Goal: Task Accomplishment & Management: Use online tool/utility

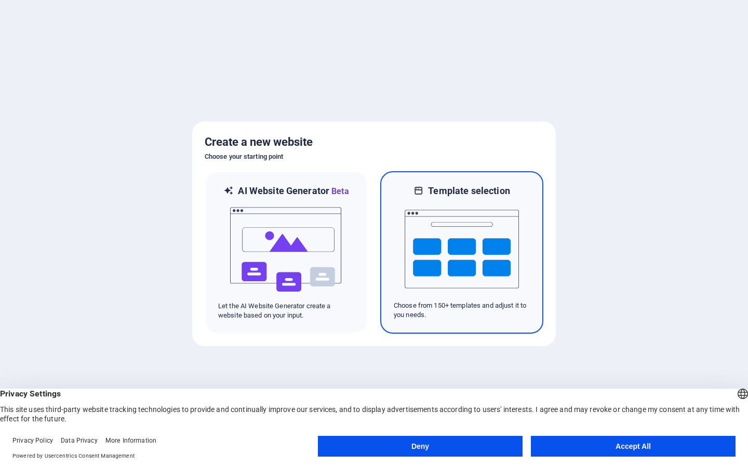
click at [458, 246] on img at bounding box center [461, 249] width 114 height 104
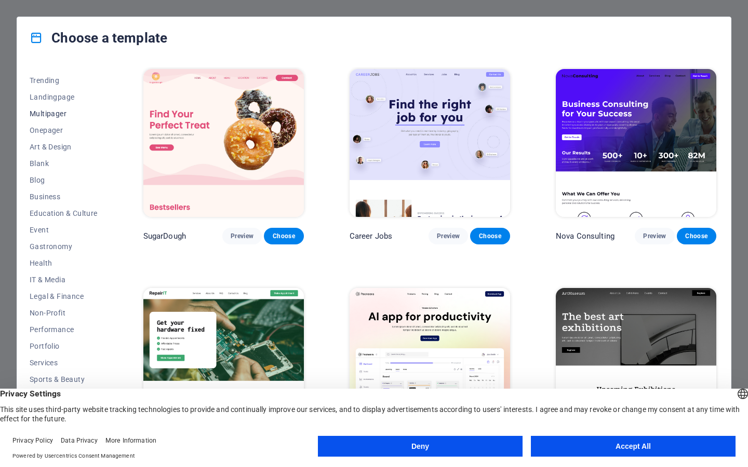
scroll to position [45, 0]
click at [58, 200] on span "Business" at bounding box center [64, 197] width 68 height 8
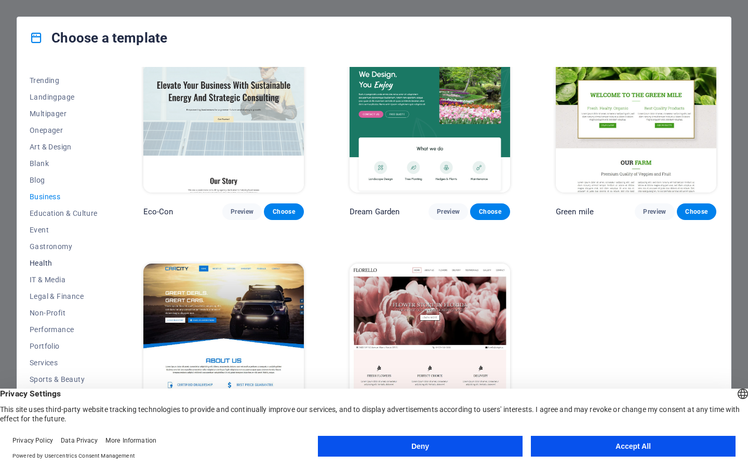
scroll to position [24, 0]
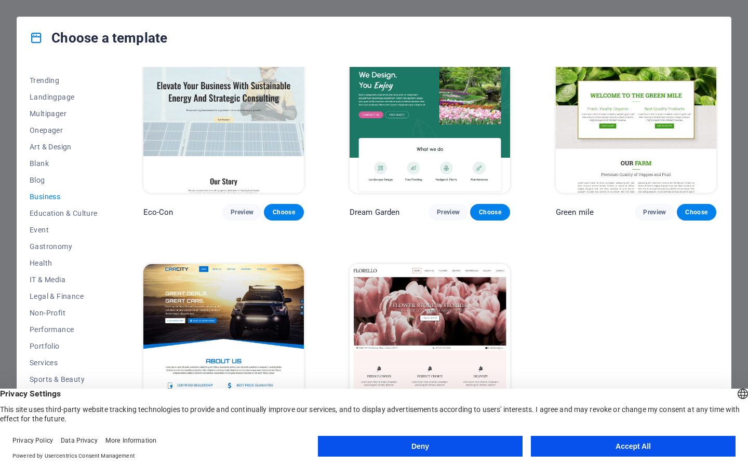
click at [620, 456] on button "Accept All" at bounding box center [633, 446] width 205 height 21
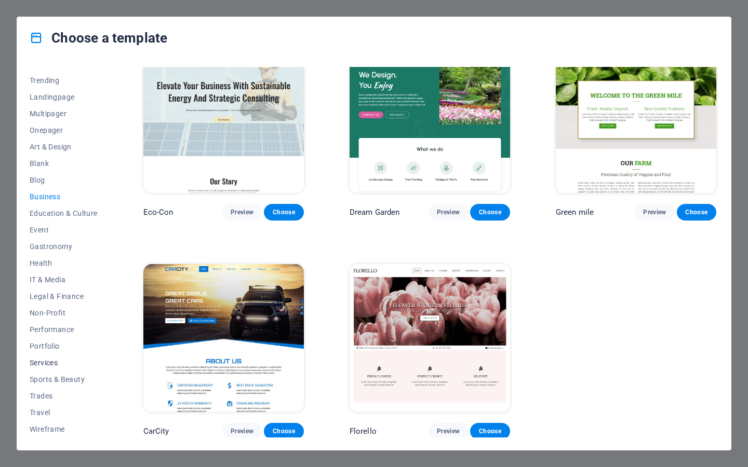
click at [55, 365] on span "Services" at bounding box center [64, 363] width 68 height 8
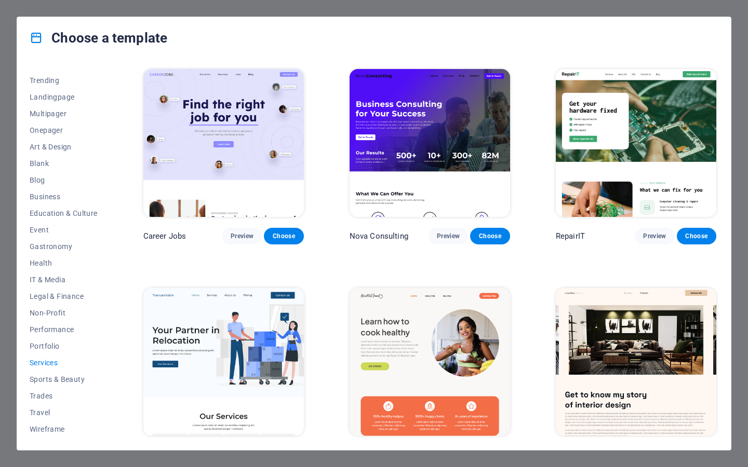
scroll to position [0, 0]
click at [52, 429] on span "Wireframe" at bounding box center [64, 429] width 68 height 8
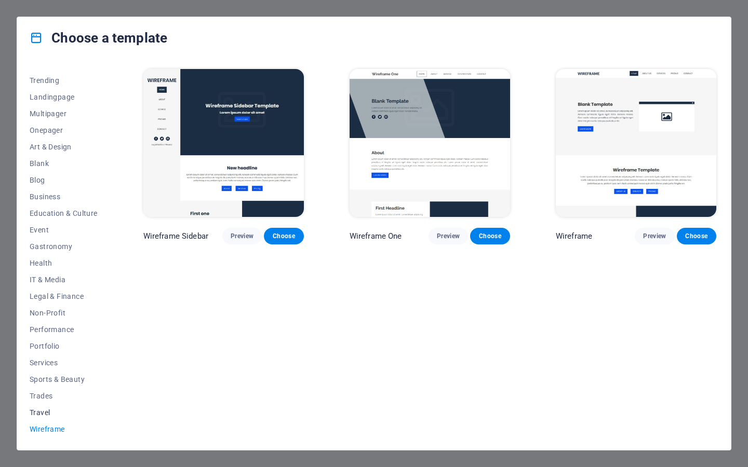
click at [38, 410] on span "Travel" at bounding box center [64, 413] width 68 height 8
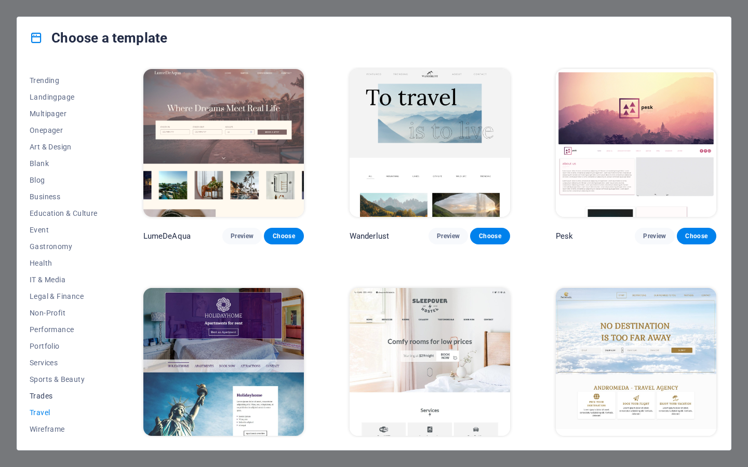
click at [44, 399] on span "Trades" at bounding box center [64, 396] width 68 height 8
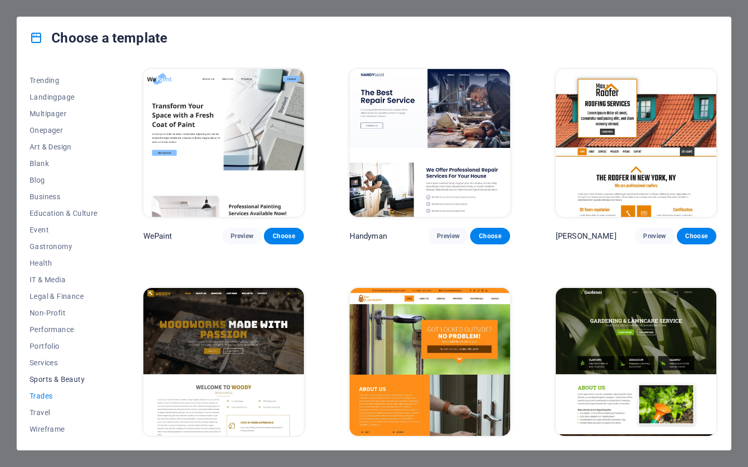
click at [51, 382] on span "Sports & Beauty" at bounding box center [64, 379] width 68 height 8
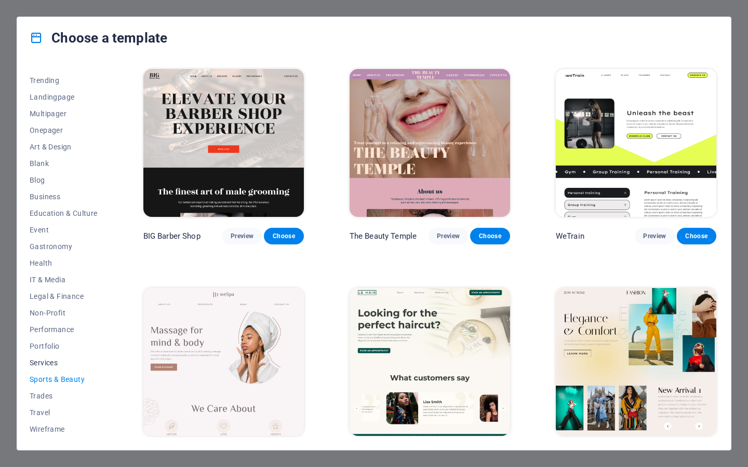
click at [48, 365] on span "Services" at bounding box center [64, 363] width 68 height 8
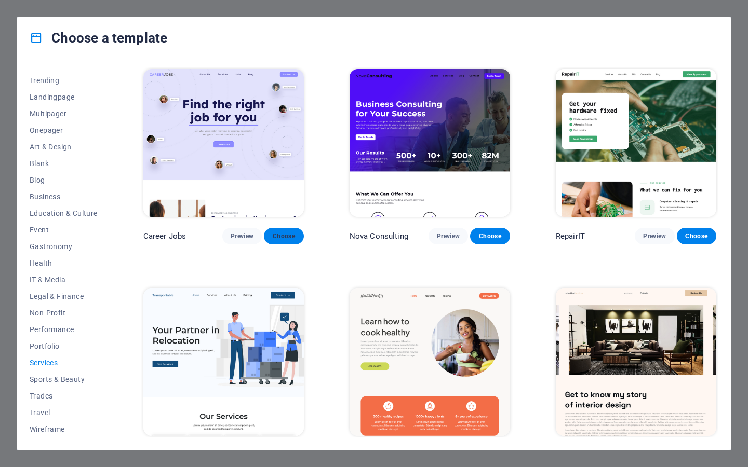
click at [287, 237] on span "Choose" at bounding box center [283, 236] width 23 height 8
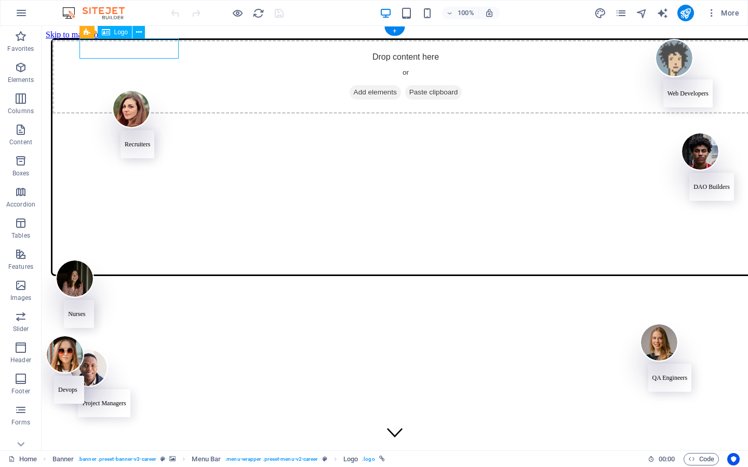
select select "px"
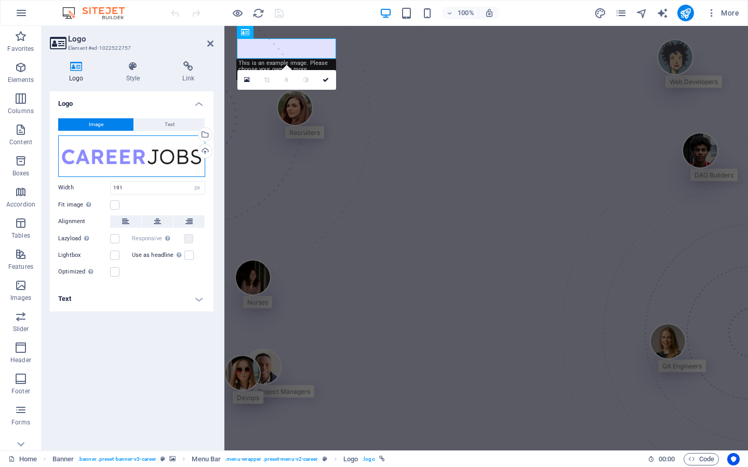
click at [118, 165] on div "Drag files here, click to choose files or select files from Files or our free s…" at bounding box center [131, 156] width 147 height 42
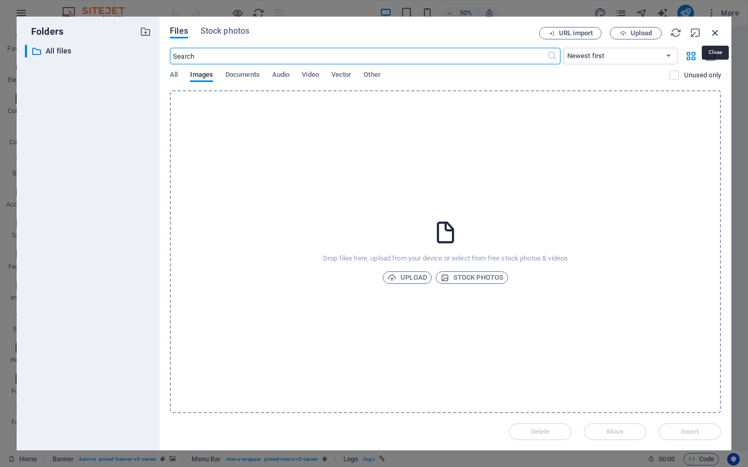
click at [712, 31] on icon "button" at bounding box center [714, 32] width 11 height 11
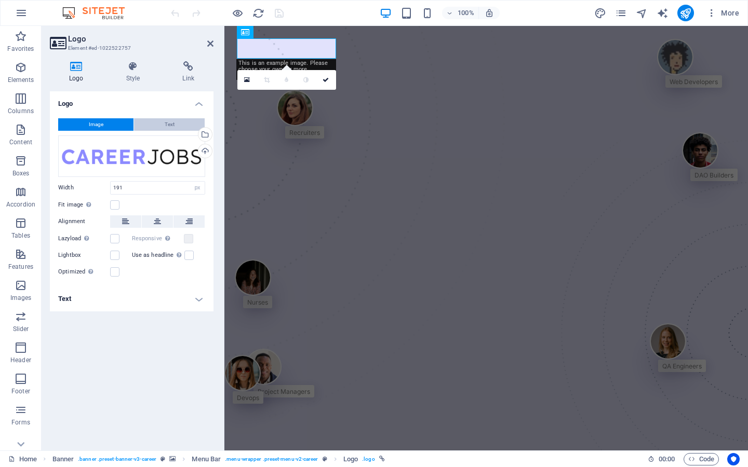
click at [184, 127] on button "Text" at bounding box center [169, 124] width 71 height 12
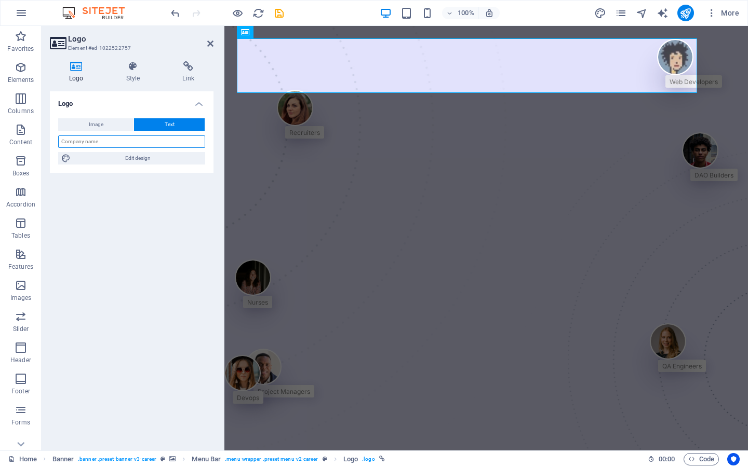
click at [139, 143] on input "text" at bounding box center [131, 141] width 147 height 12
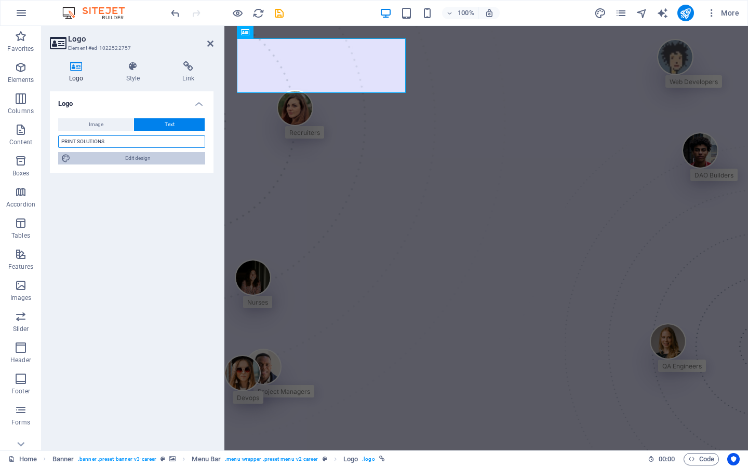
type input "PRINT SOLUTIONS"
click at [117, 160] on span "Edit design" at bounding box center [138, 158] width 128 height 12
select select "px"
select select "400"
select select "px"
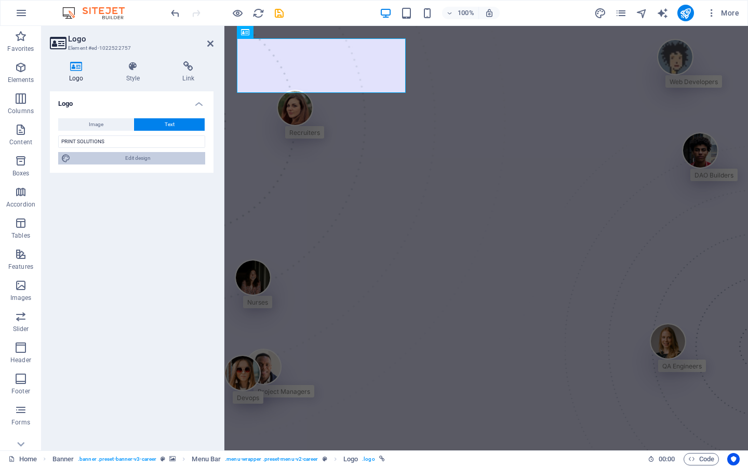
select select "px"
select select "600"
select select "px"
select select "rem"
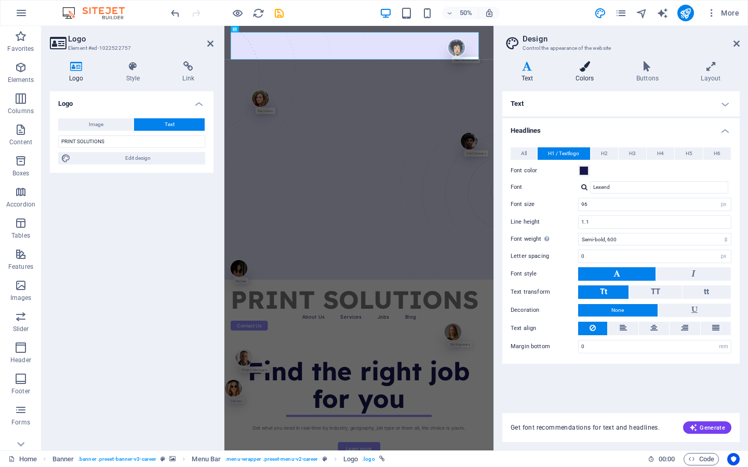
click at [586, 74] on h4 "Colors" at bounding box center [586, 72] width 61 height 22
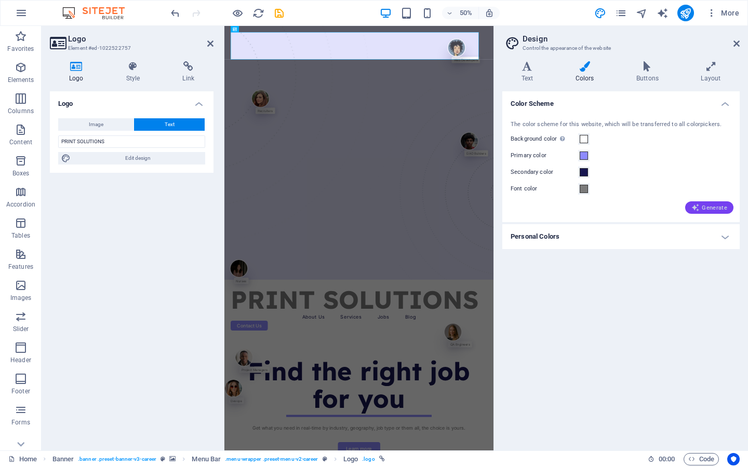
click at [701, 201] on button "Generate" at bounding box center [709, 207] width 48 height 12
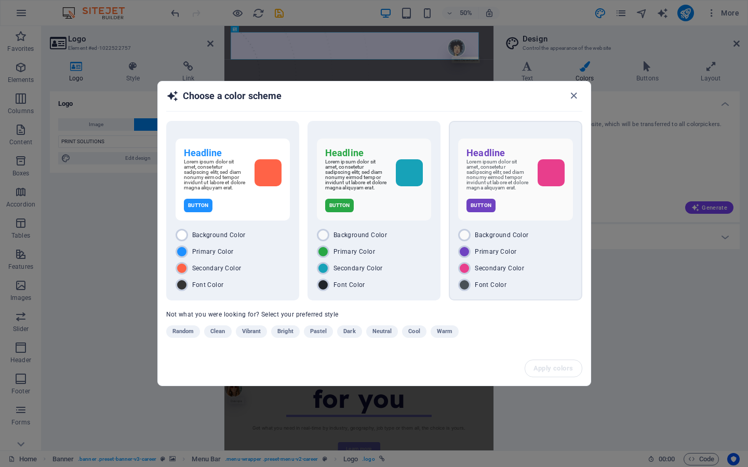
click at [488, 275] on div "Secondary Color" at bounding box center [515, 268] width 114 height 12
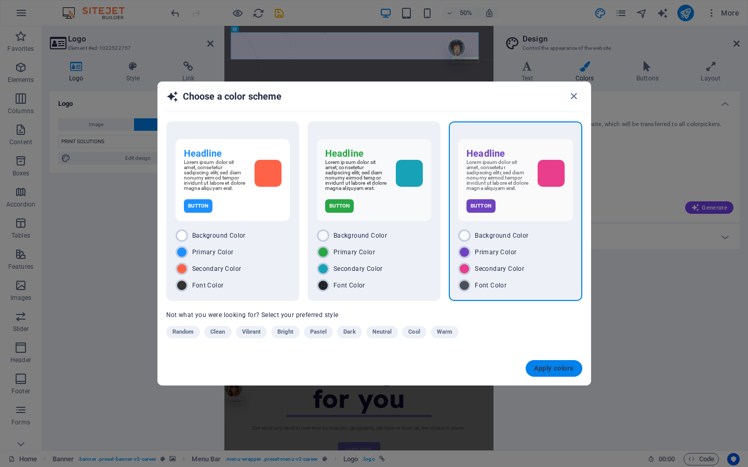
click at [556, 371] on span "Apply colors" at bounding box center [554, 368] width 40 height 8
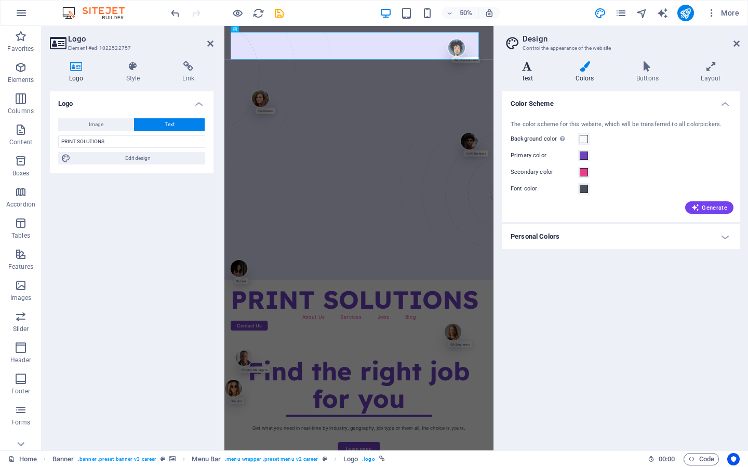
click at [530, 71] on icon at bounding box center [527, 66] width 50 height 10
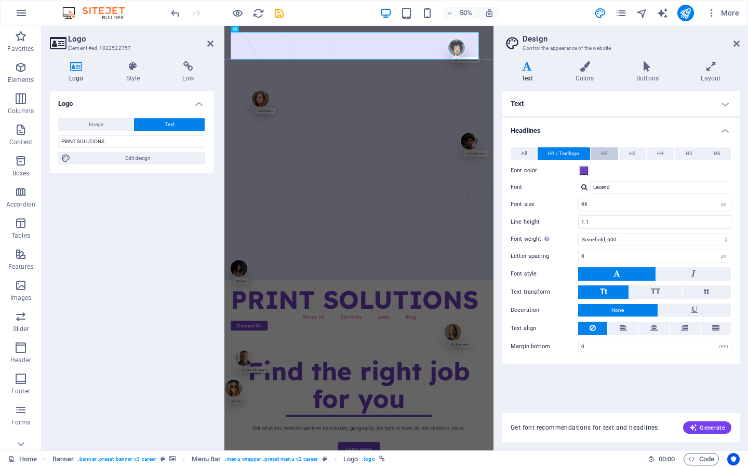
click at [613, 149] on button "H2" at bounding box center [604, 153] width 28 height 12
click at [634, 155] on span "H3" at bounding box center [632, 153] width 7 height 12
click at [662, 156] on span "H4" at bounding box center [660, 153] width 7 height 12
click at [697, 150] on button "H5" at bounding box center [688, 153] width 28 height 12
click at [730, 152] on button "H6" at bounding box center [717, 153] width 28 height 12
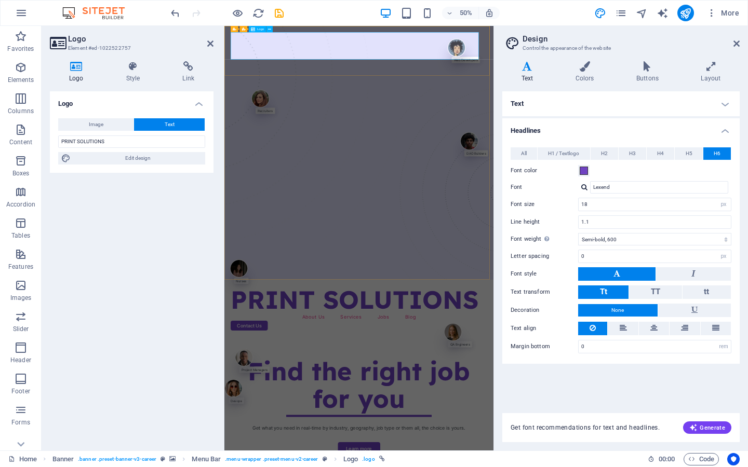
click at [75, 124] on button "Image" at bounding box center [95, 124] width 75 height 12
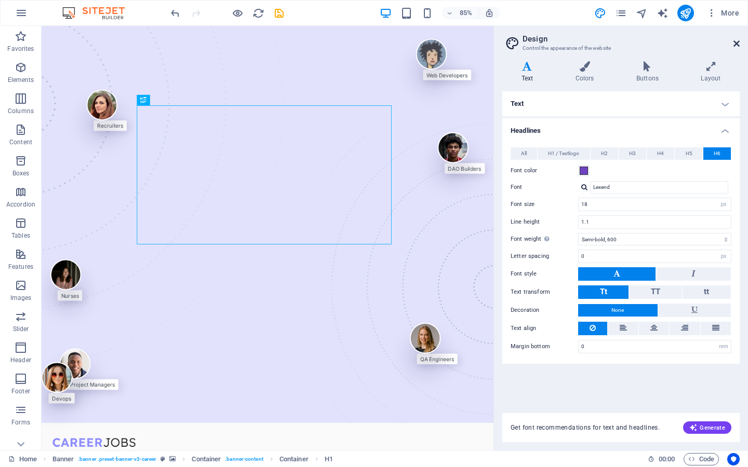
click at [739, 41] on icon at bounding box center [736, 43] width 6 height 8
